Goal: Information Seeking & Learning: Learn about a topic

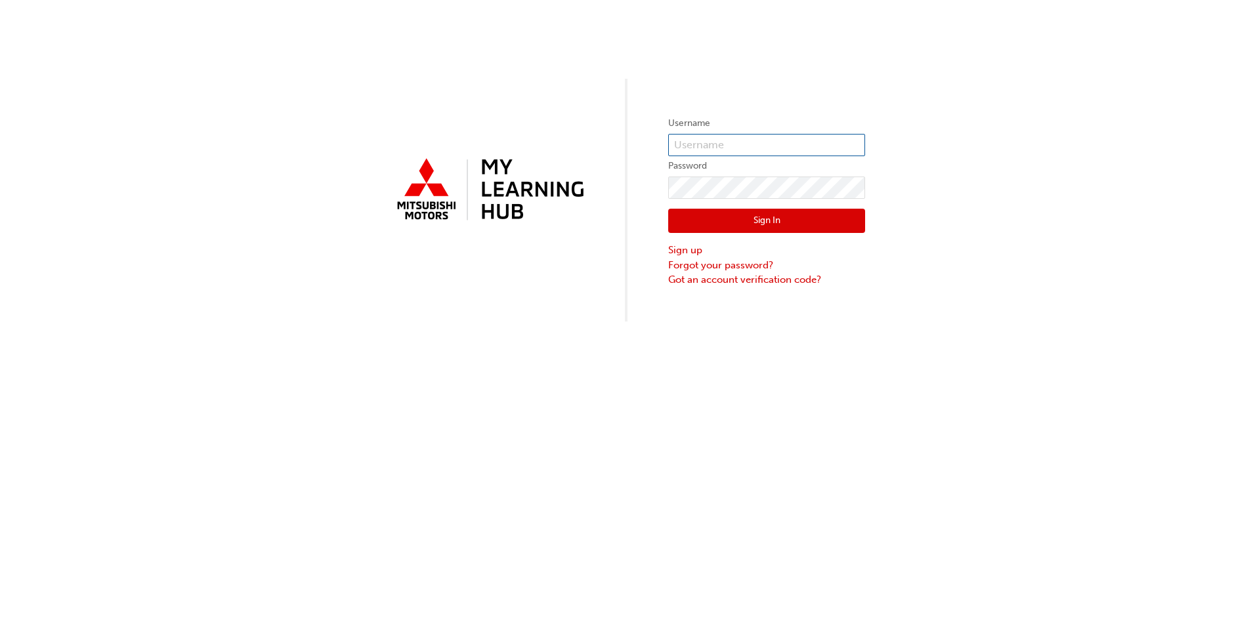
type input "0005958798"
click at [792, 222] on button "Sign In" at bounding box center [766, 221] width 197 height 25
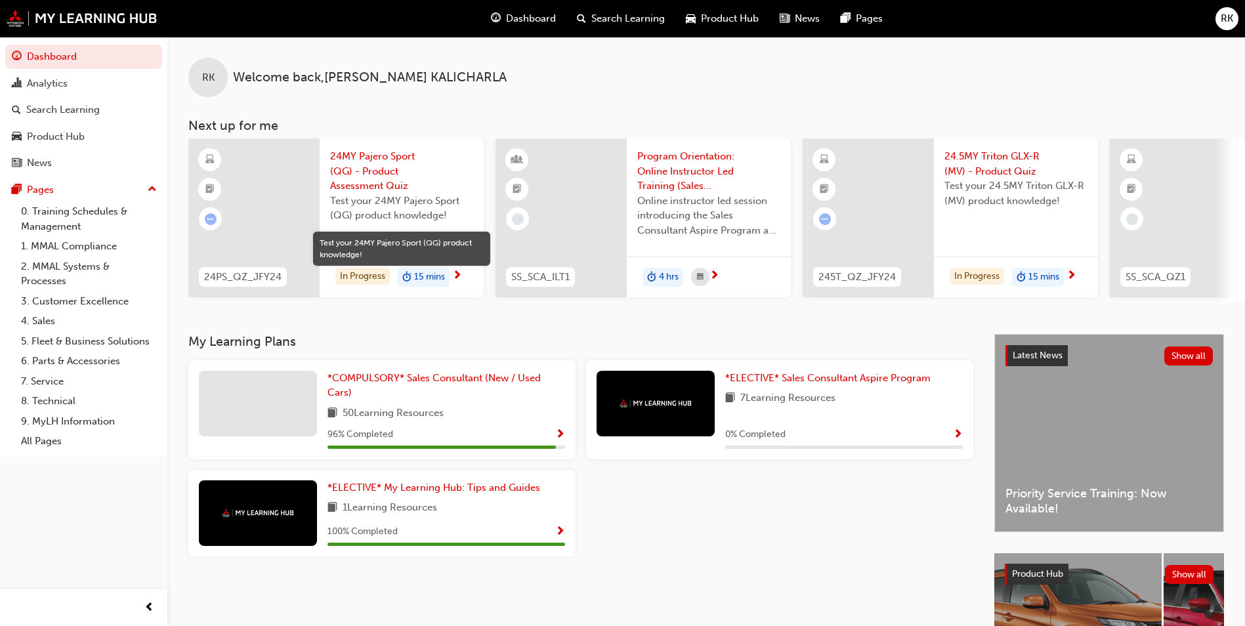
click at [412, 198] on span "Test your 24MY Pajero Sport (QG) product knowledge!" at bounding box center [401, 209] width 143 height 30
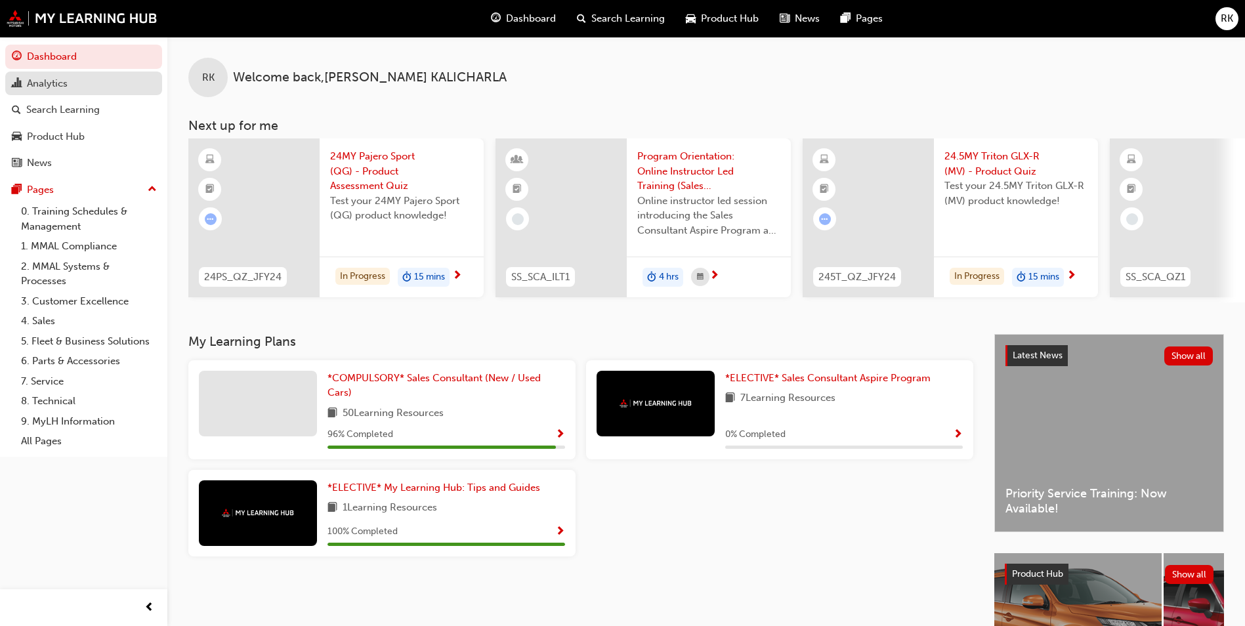
click at [64, 79] on div "Analytics" at bounding box center [47, 83] width 41 height 15
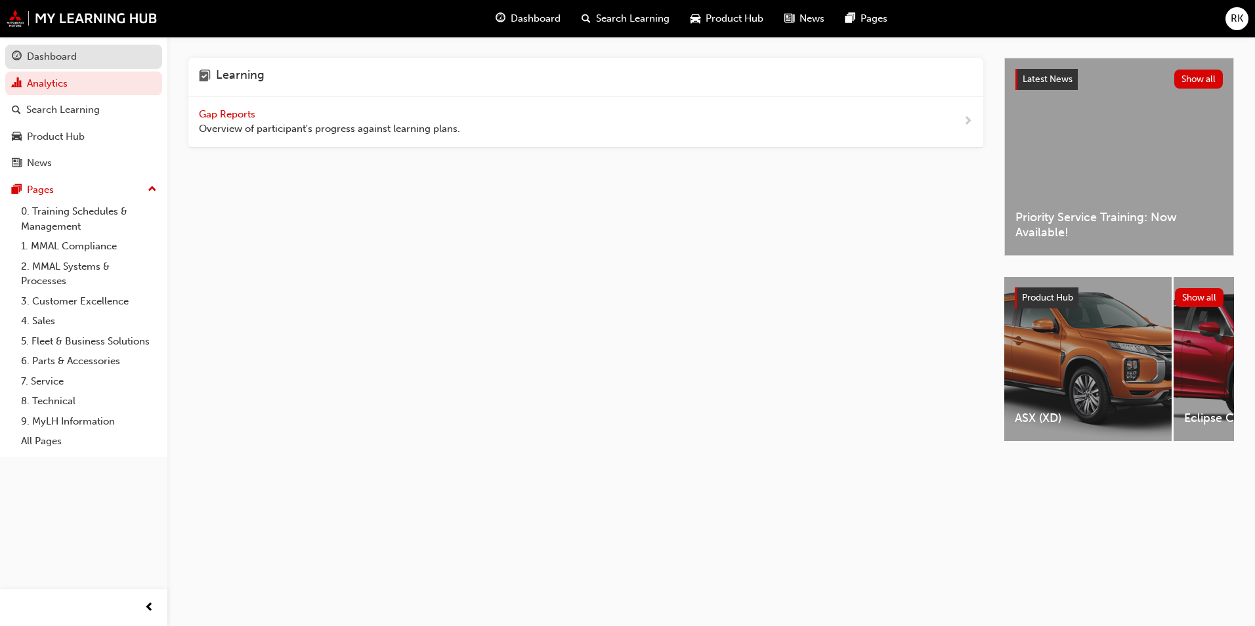
click at [82, 65] on link "Dashboard" at bounding box center [83, 57] width 157 height 24
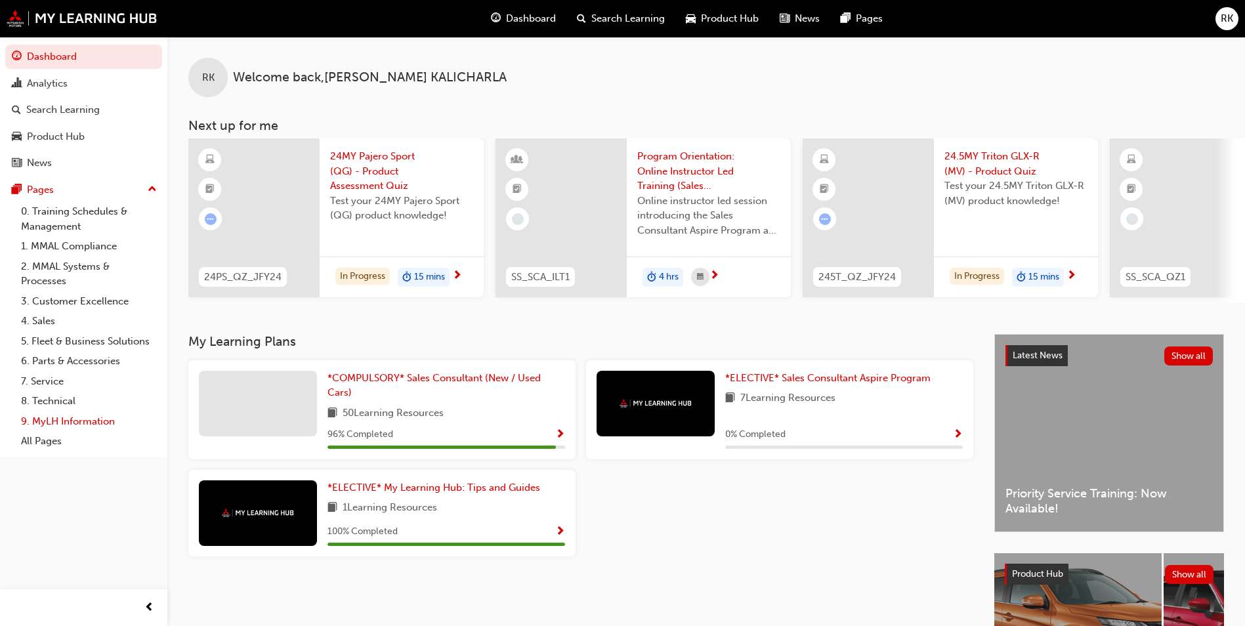
click at [77, 424] on link "9. MyLH Information" at bounding box center [89, 422] width 146 height 20
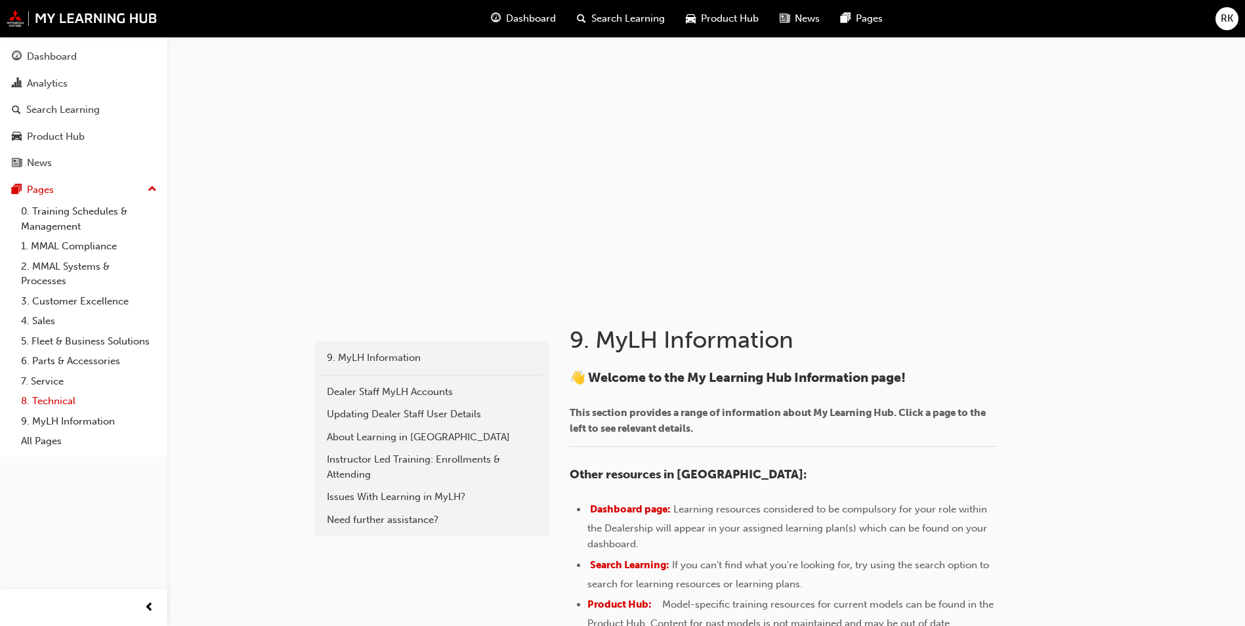
click at [75, 402] on link "8. Technical" at bounding box center [89, 401] width 146 height 20
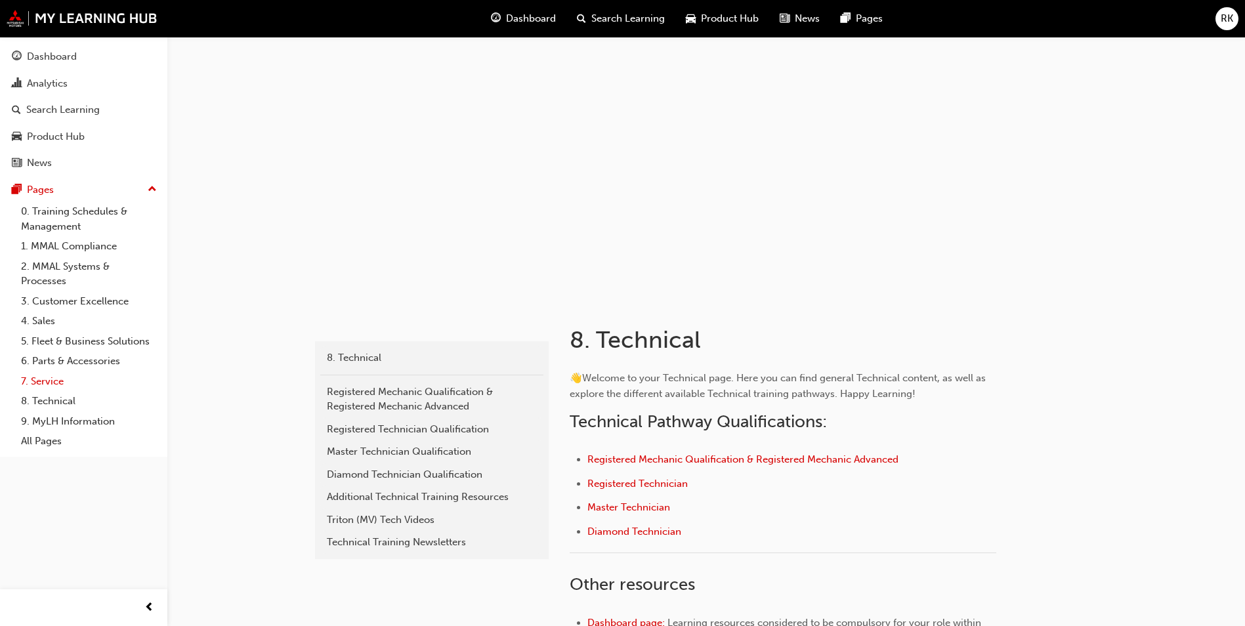
click at [52, 385] on link "7. Service" at bounding box center [89, 382] width 146 height 20
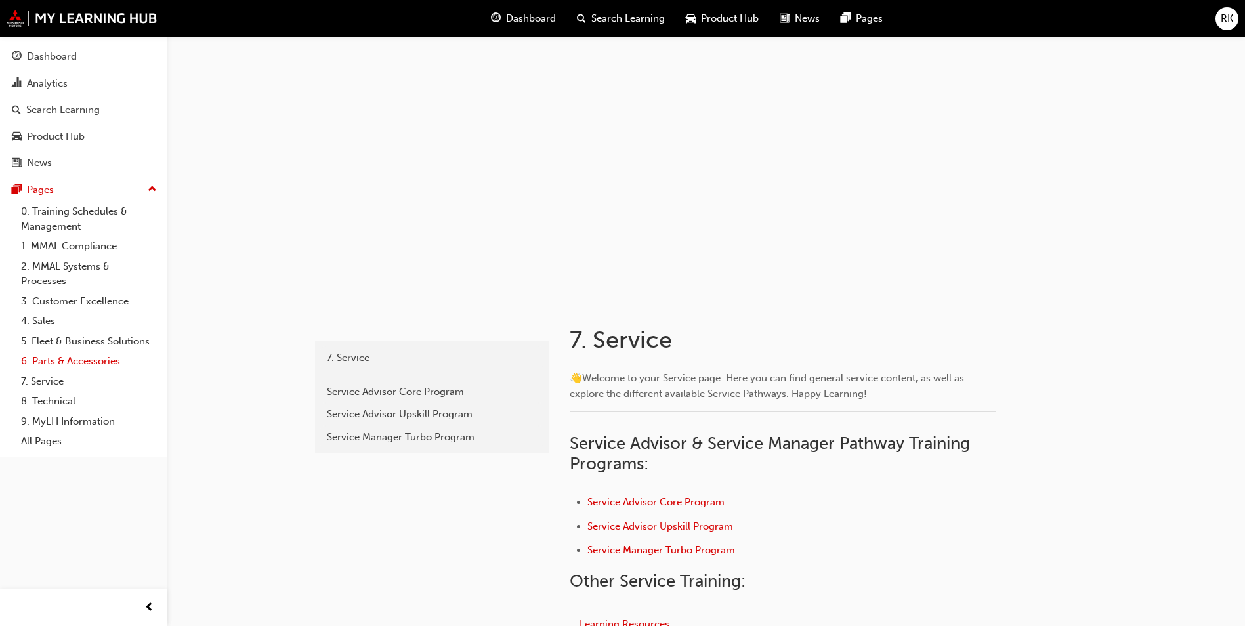
click at [62, 358] on link "6. Parts & Accessories" at bounding box center [89, 361] width 146 height 20
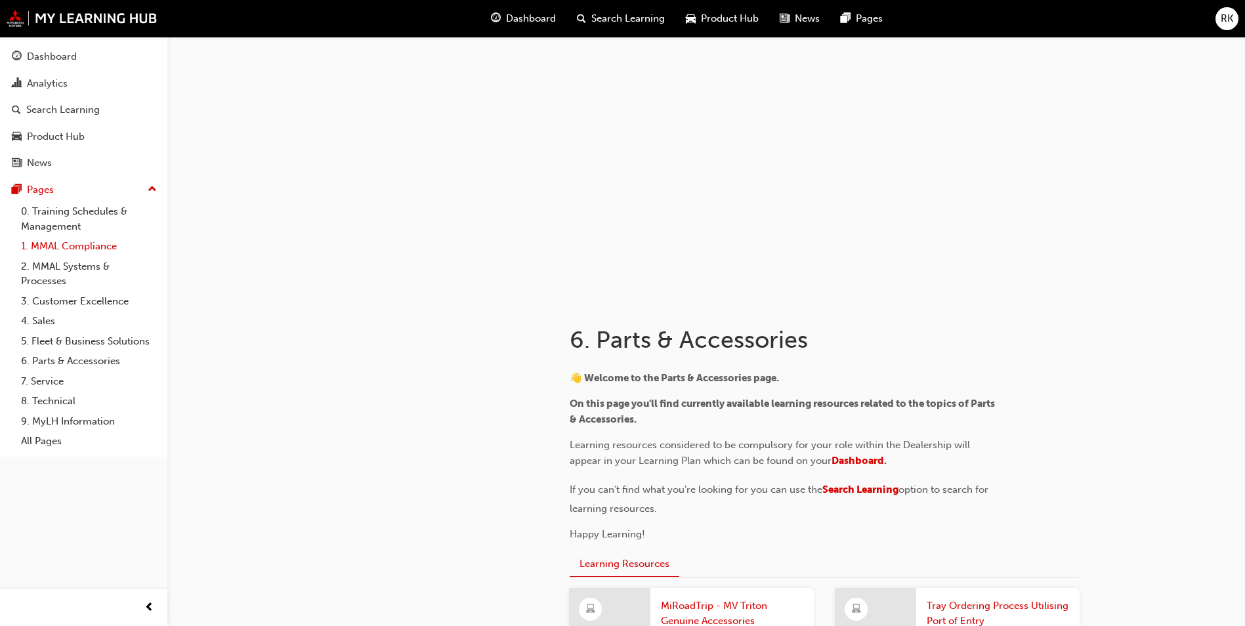
click at [53, 244] on link "1. MMAL Compliance" at bounding box center [89, 246] width 146 height 20
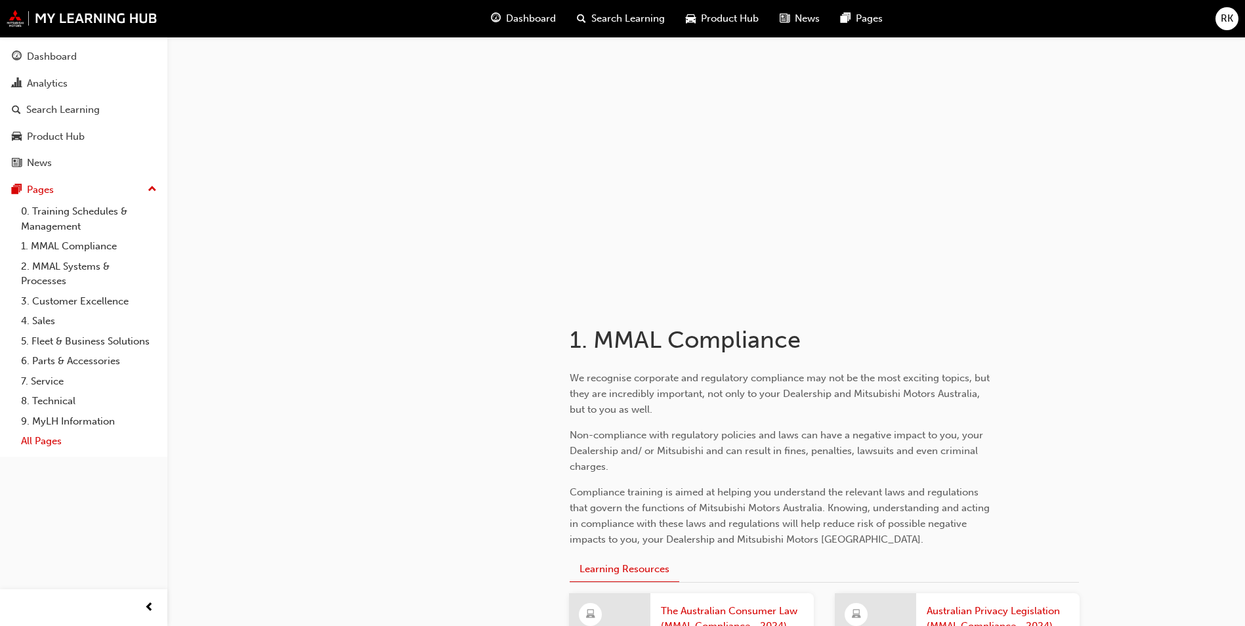
click at [37, 439] on link "All Pages" at bounding box center [89, 441] width 146 height 20
